Goal: Task Accomplishment & Management: Manage account settings

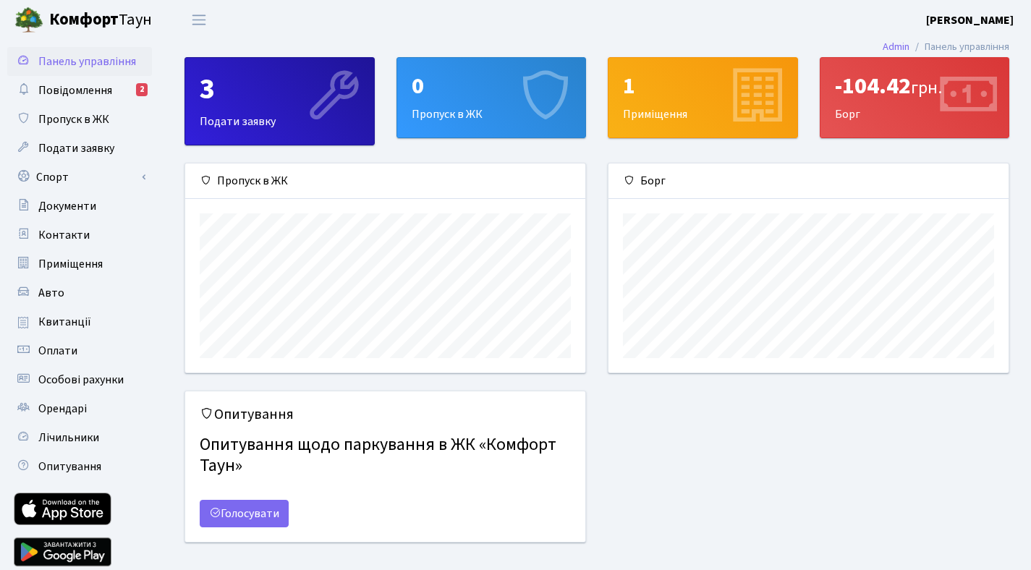
scroll to position [209, 400]
click at [79, 96] on span "Повідомлення" at bounding box center [75, 90] width 74 height 16
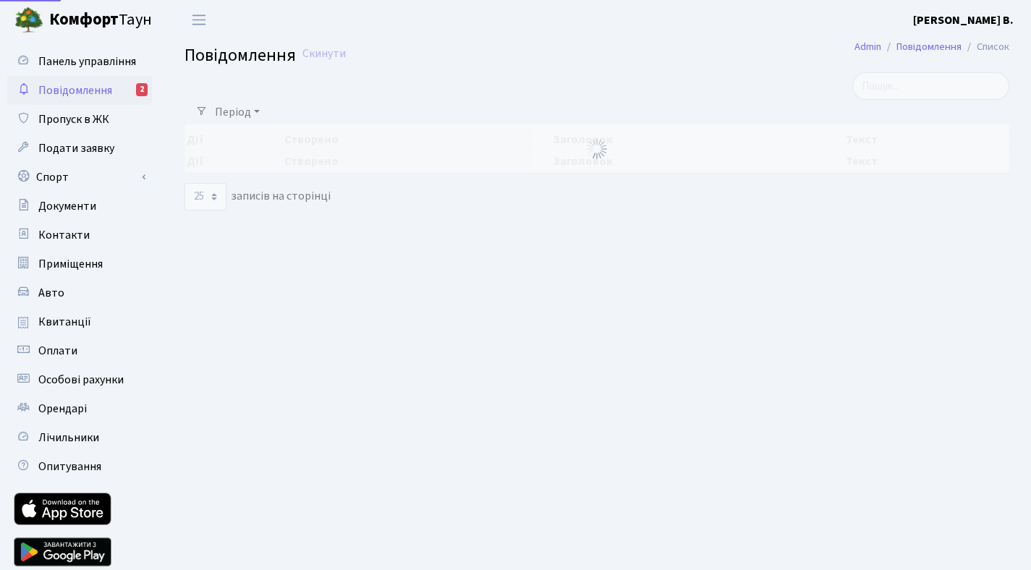
select select "25"
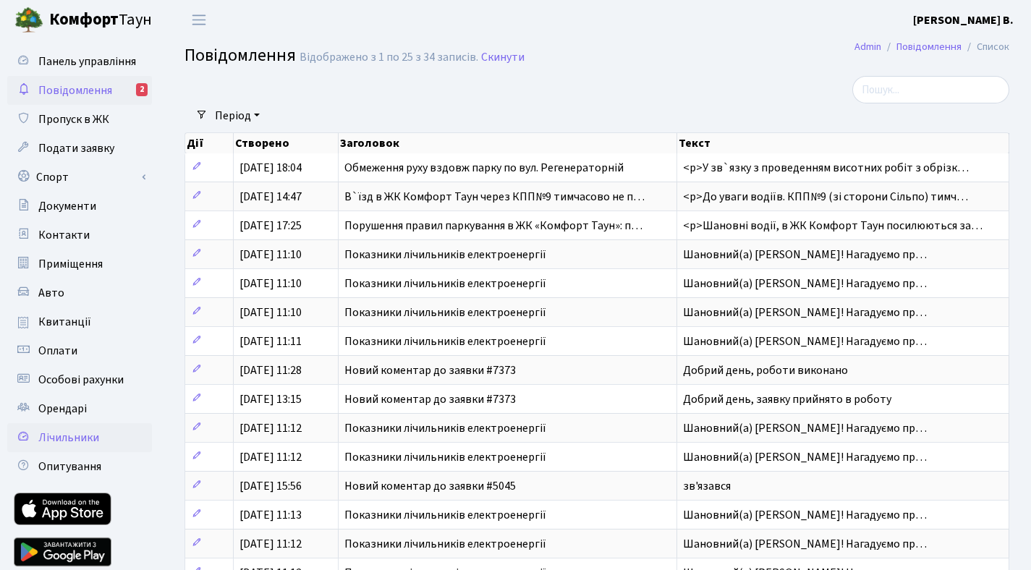
click at [54, 433] on span "Лічильники" at bounding box center [68, 438] width 61 height 16
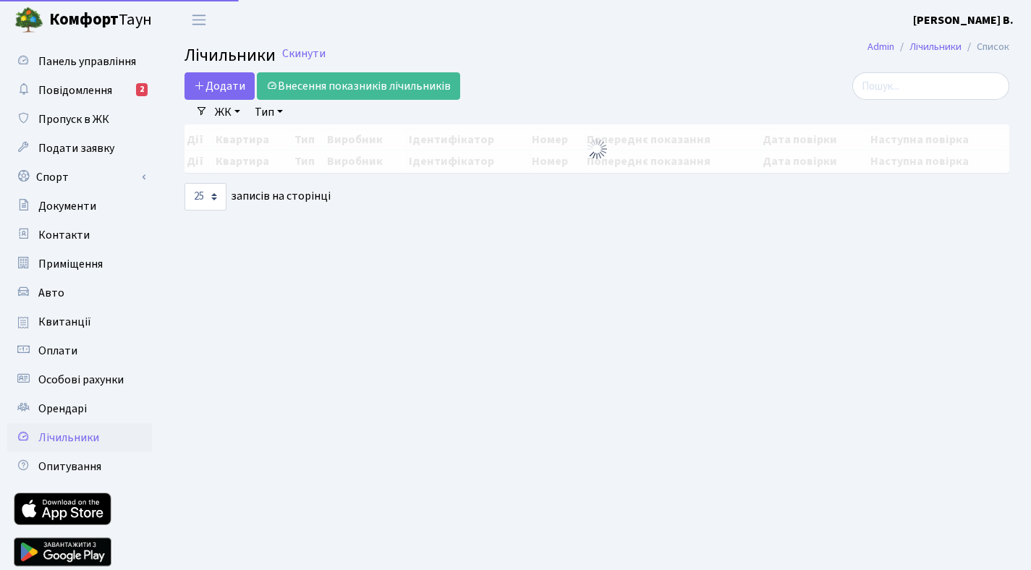
select select "25"
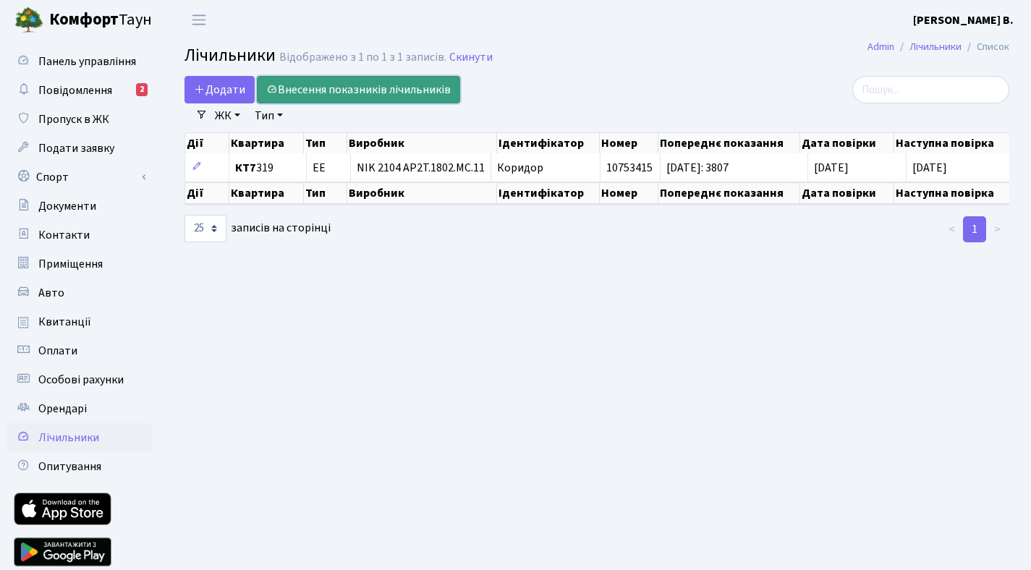
click at [320, 84] on link "Внесення показників лічильників" at bounding box center [358, 89] width 203 height 27
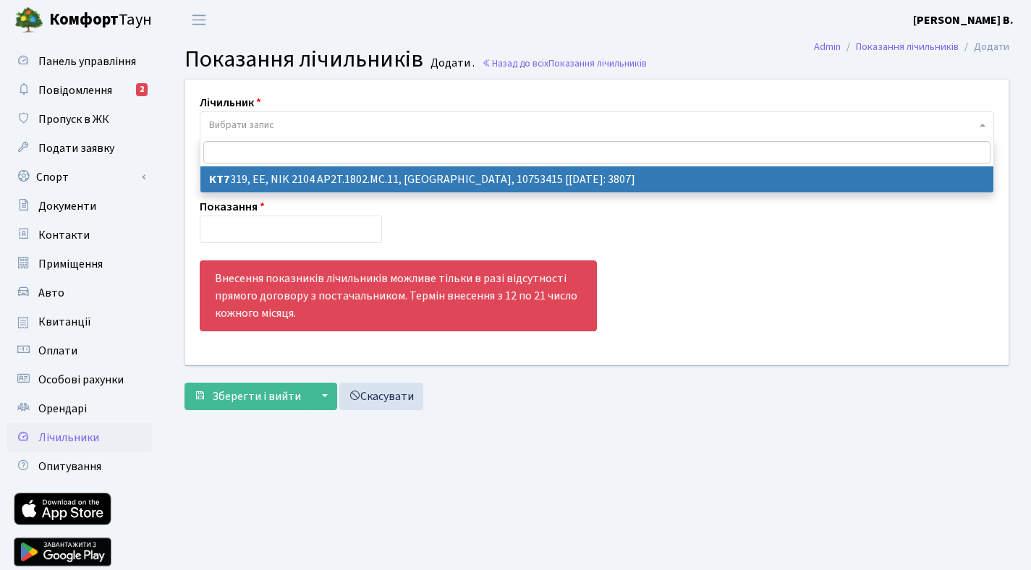
click at [326, 122] on span "Вибрати запис" at bounding box center [592, 125] width 767 height 14
select select "23141"
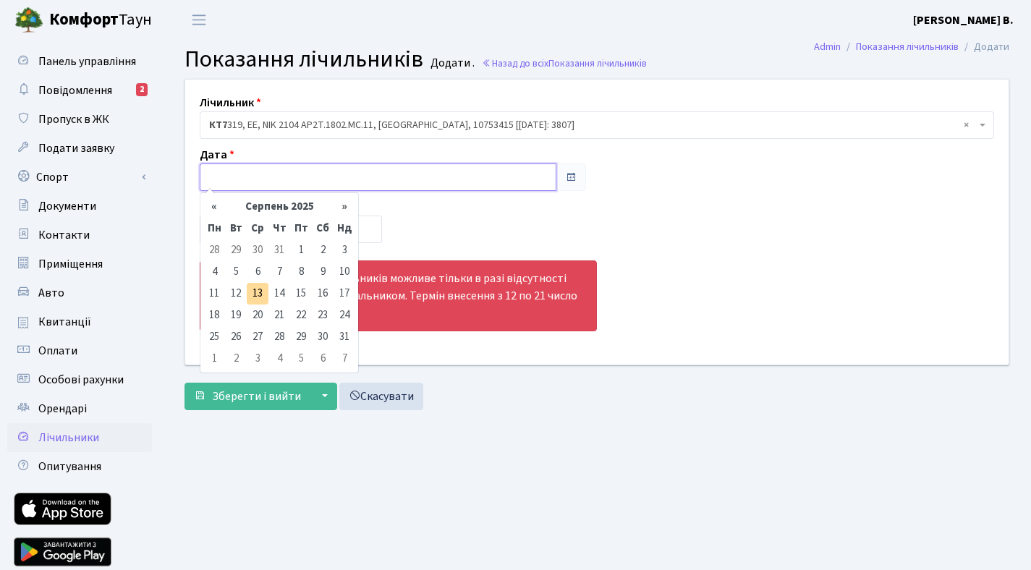
click at [319, 181] on input "text" at bounding box center [378, 177] width 357 height 27
click at [258, 295] on td "13" at bounding box center [258, 294] width 22 height 22
type input "13.08.2025"
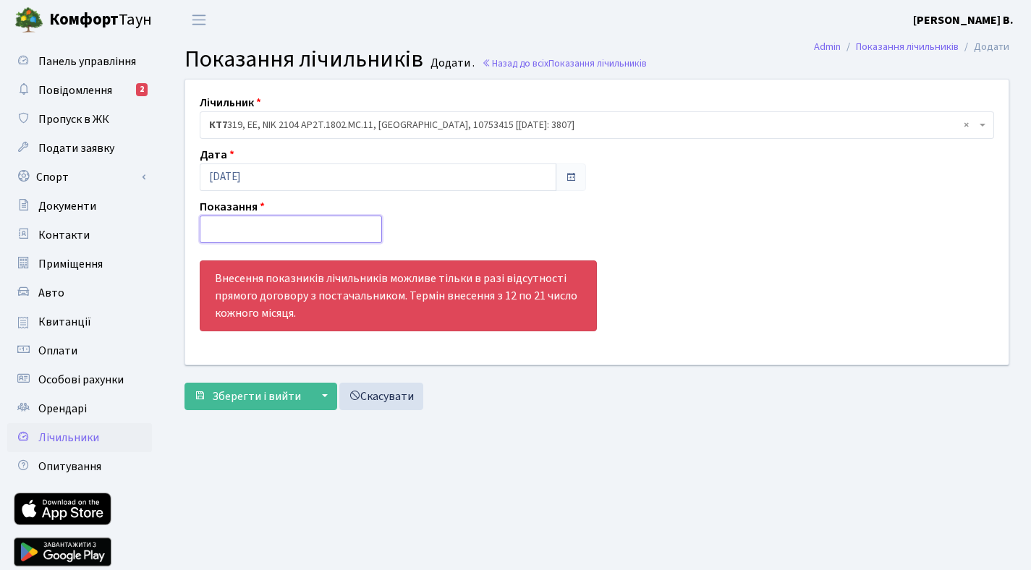
click at [287, 237] on input "number" at bounding box center [291, 229] width 182 height 27
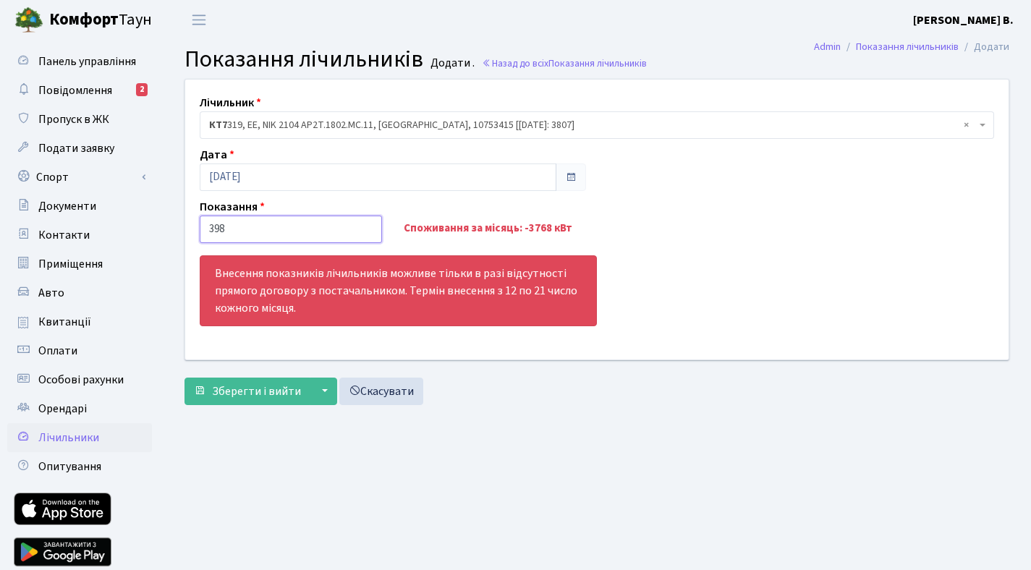
type input "3983"
type input "3983.13"
click at [257, 394] on span "Зберегти і вийти" at bounding box center [256, 391] width 89 height 16
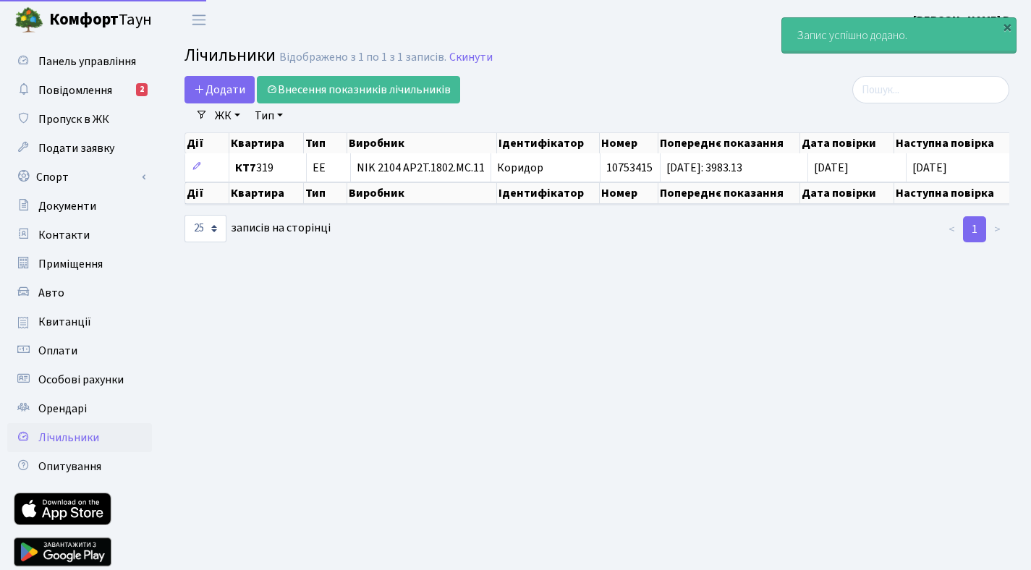
select select "25"
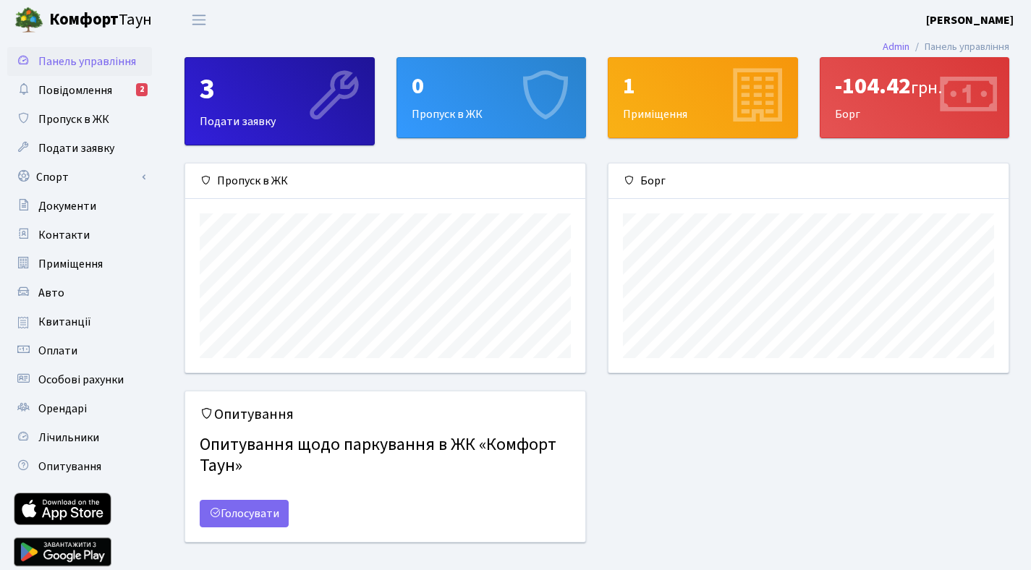
scroll to position [209, 400]
click at [77, 331] on link "Квитанції" at bounding box center [79, 321] width 145 height 29
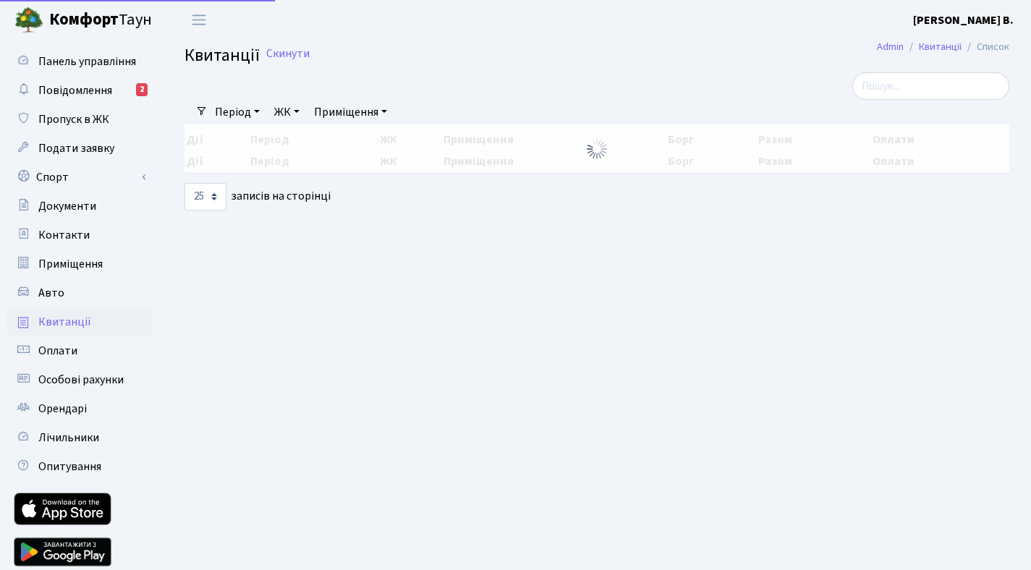
select select "25"
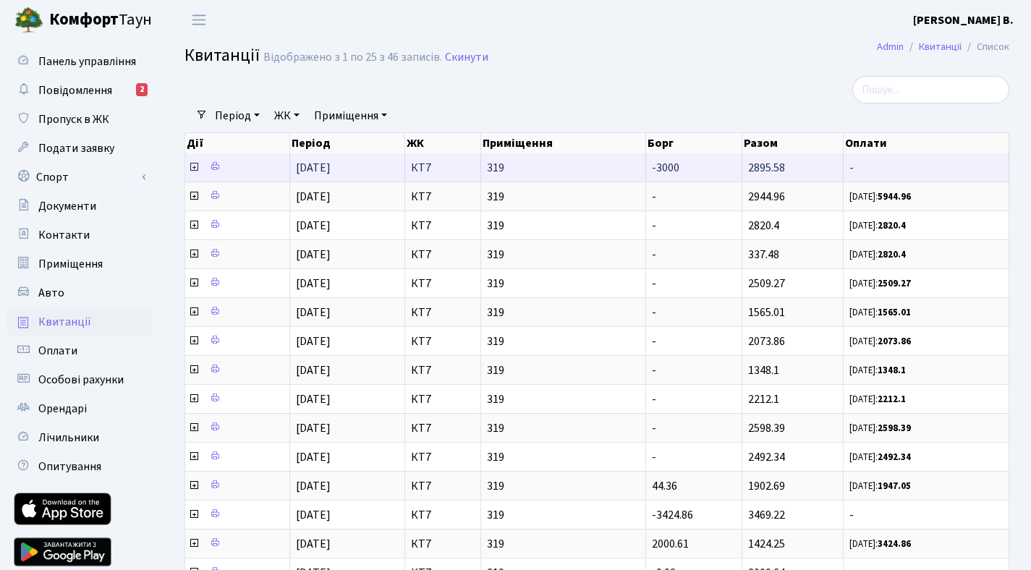
click at [355, 171] on td "[DATE]" at bounding box center [348, 167] width 116 height 28
click at [758, 172] on span "2895.58" at bounding box center [766, 168] width 37 height 16
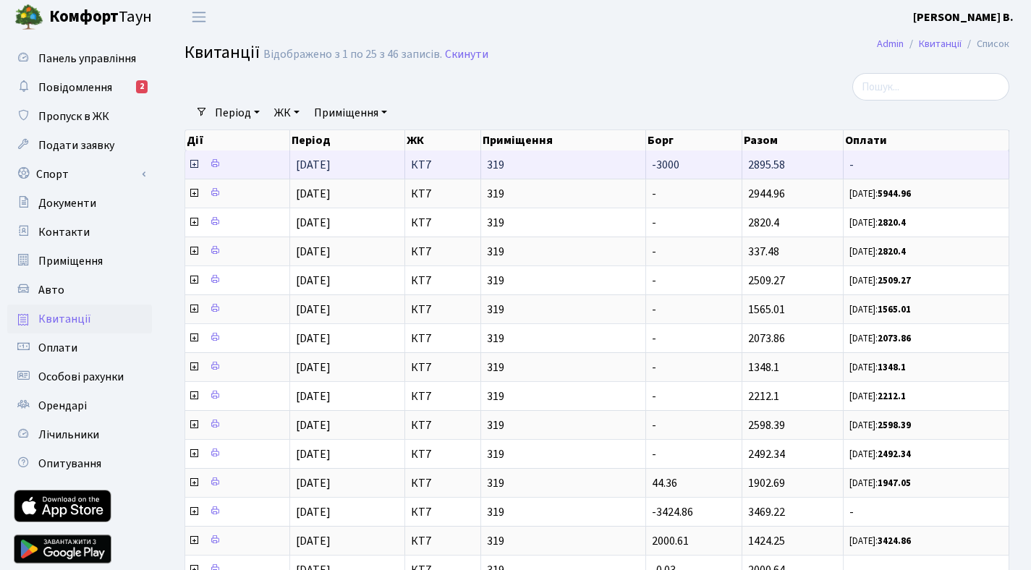
click at [191, 163] on icon at bounding box center [194, 164] width 12 height 12
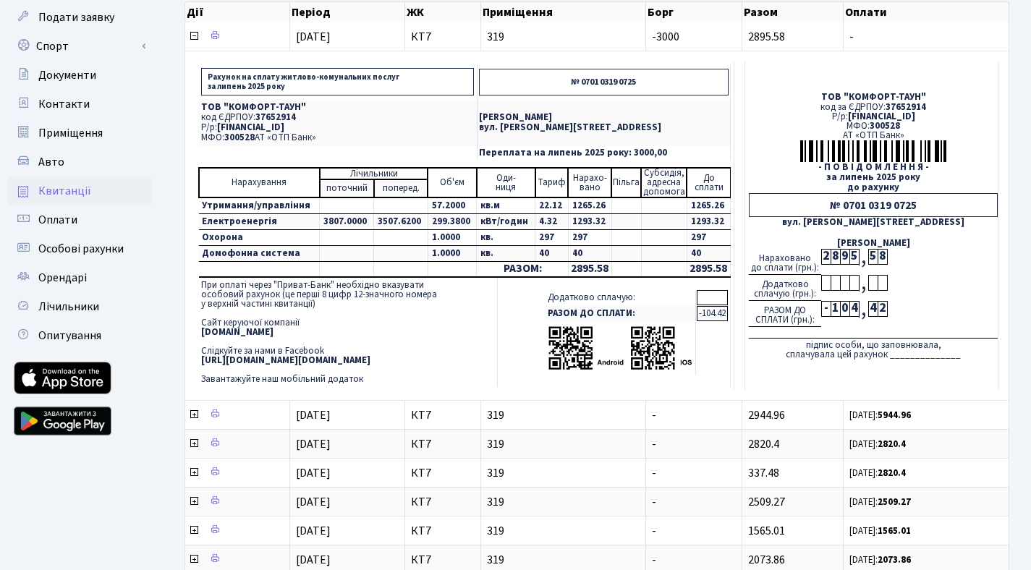
scroll to position [132, 0]
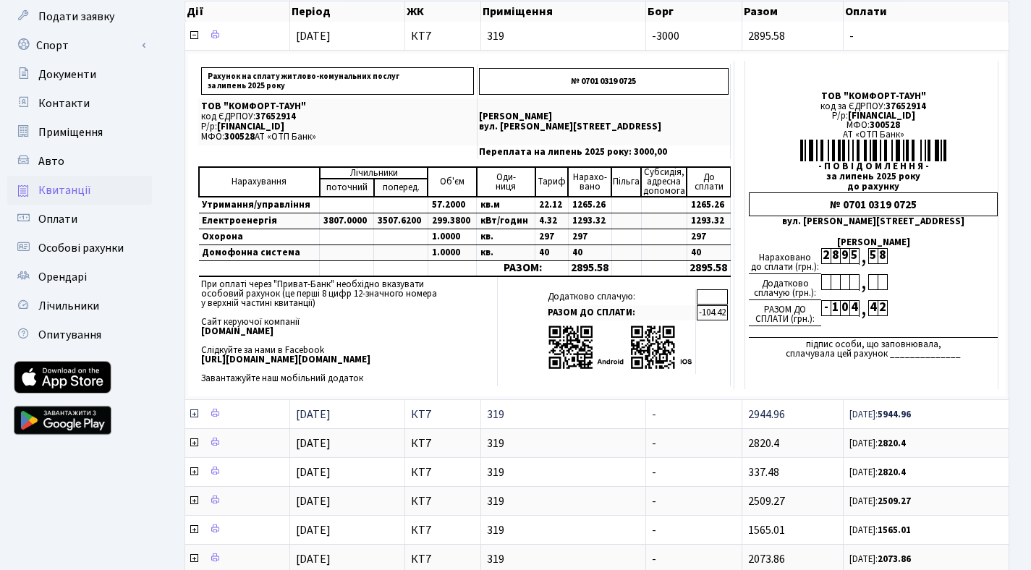
click at [195, 410] on icon at bounding box center [194, 414] width 12 height 12
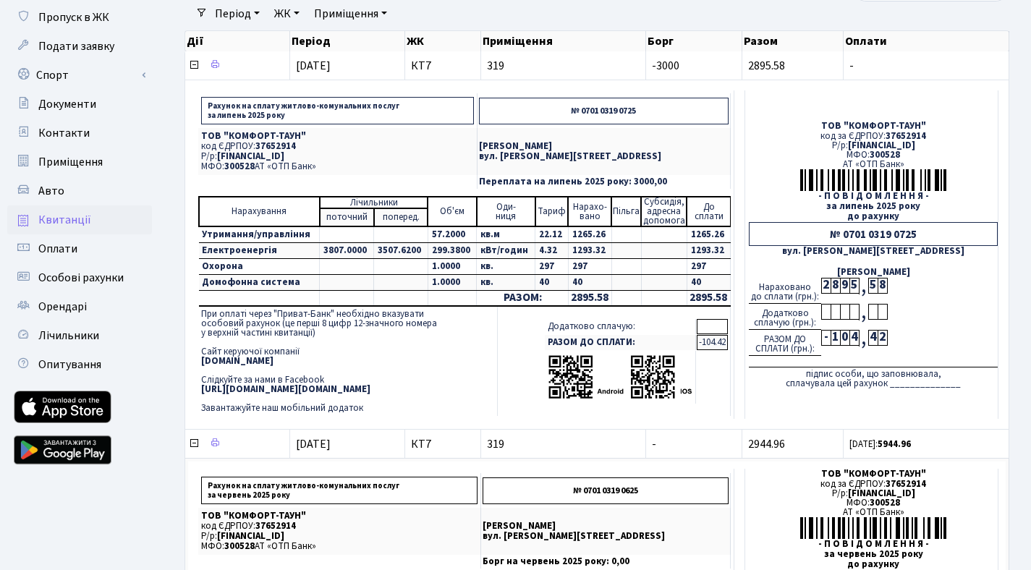
scroll to position [99, 0]
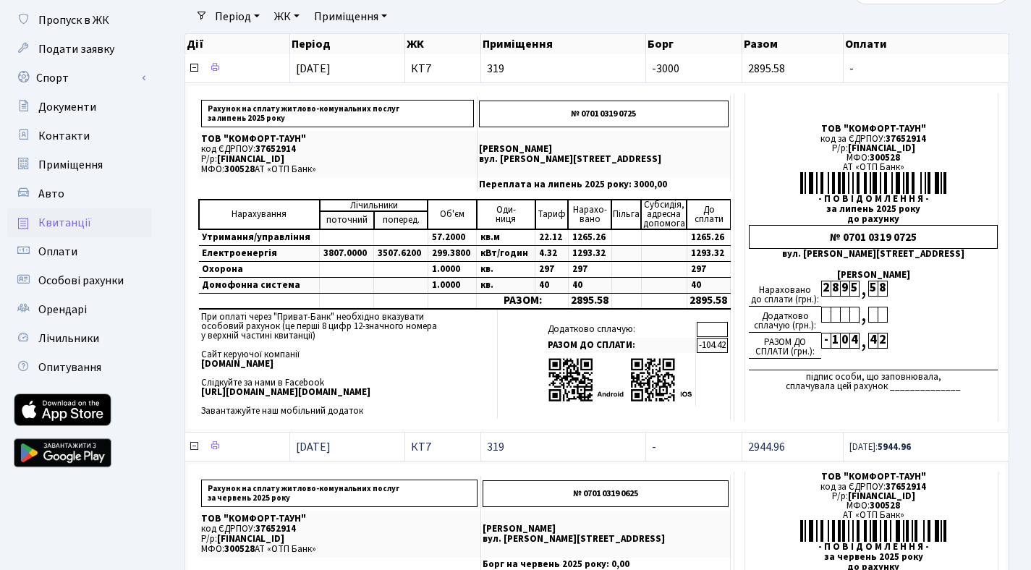
click at [193, 445] on icon at bounding box center [194, 447] width 12 height 12
